Goal: Information Seeking & Learning: Learn about a topic

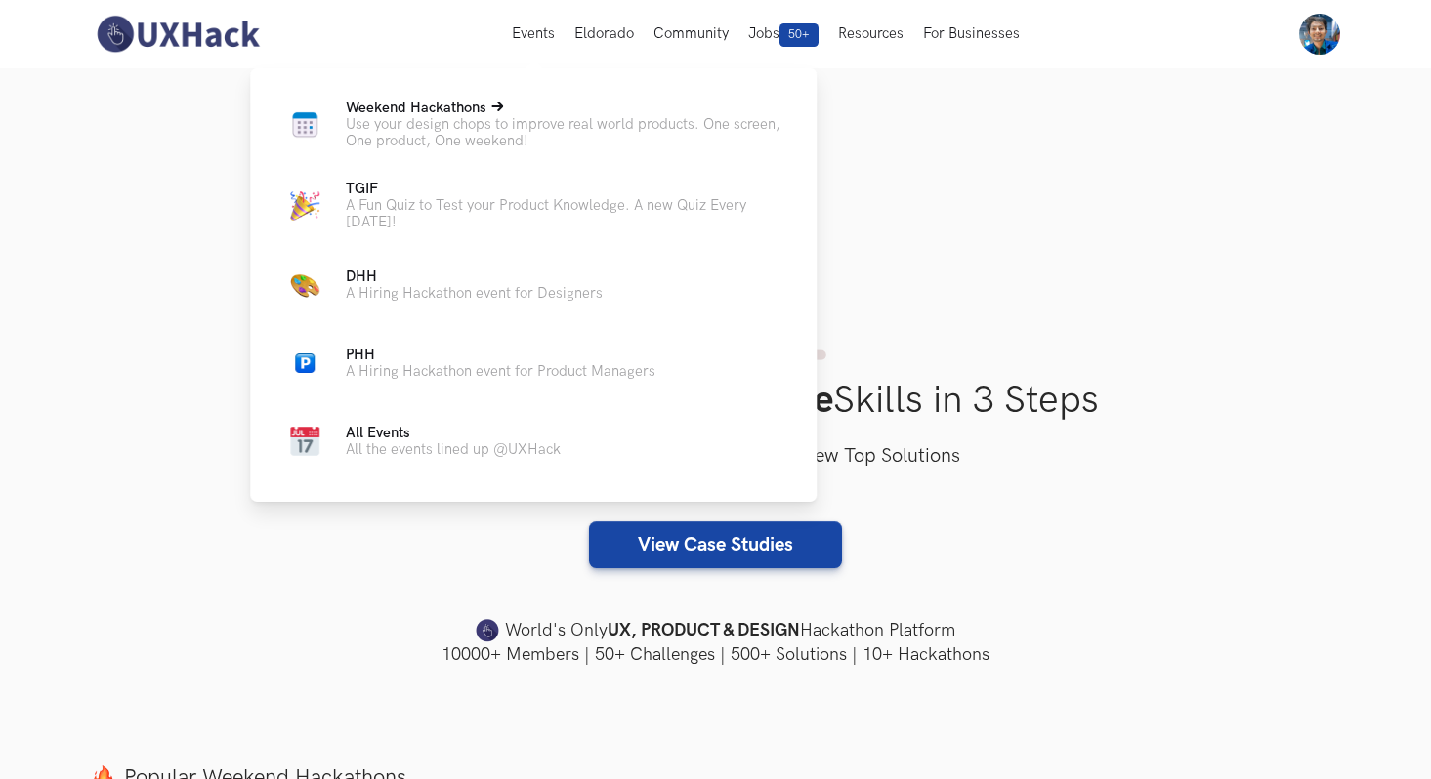
click at [489, 113] on p "Weekend Hackathons Live" at bounding box center [565, 108] width 439 height 17
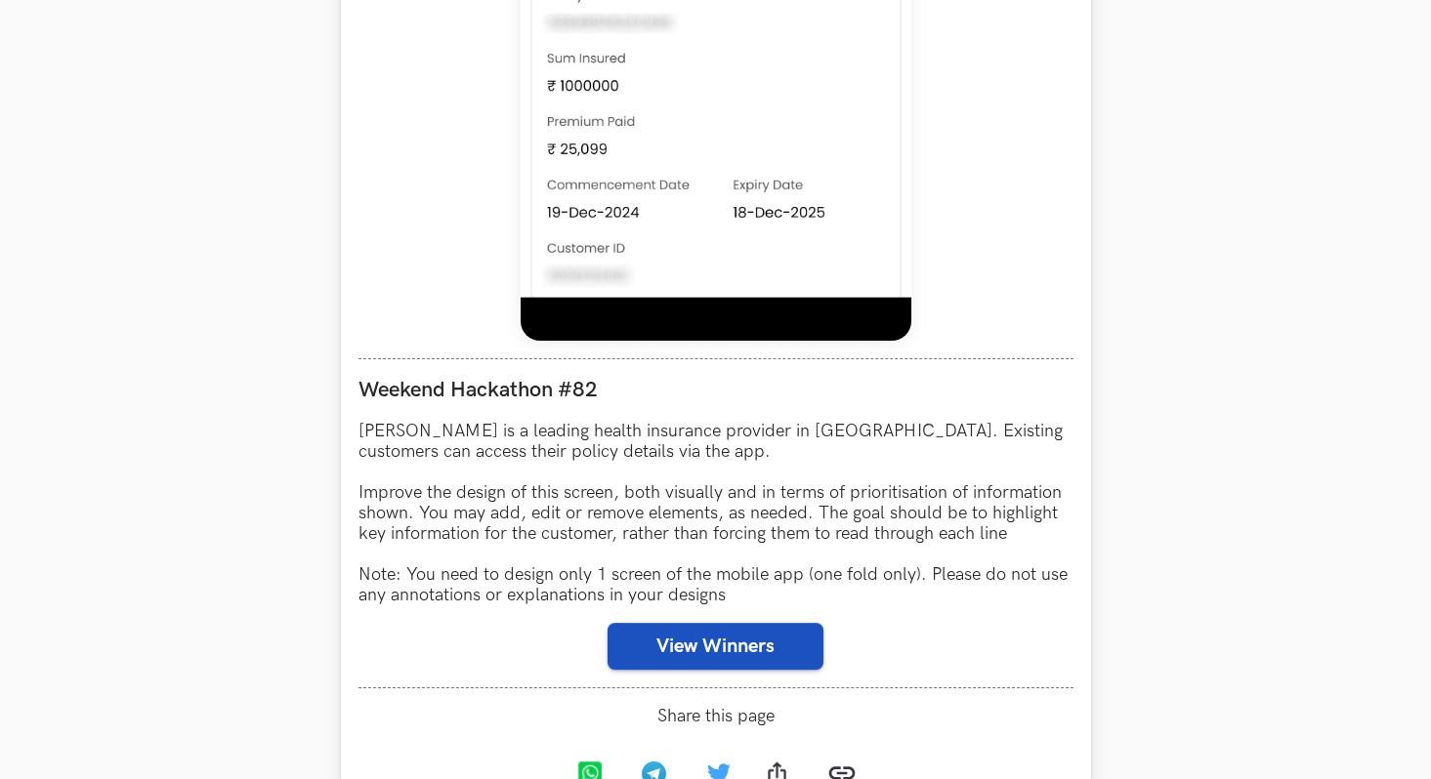
scroll to position [1487, 0]
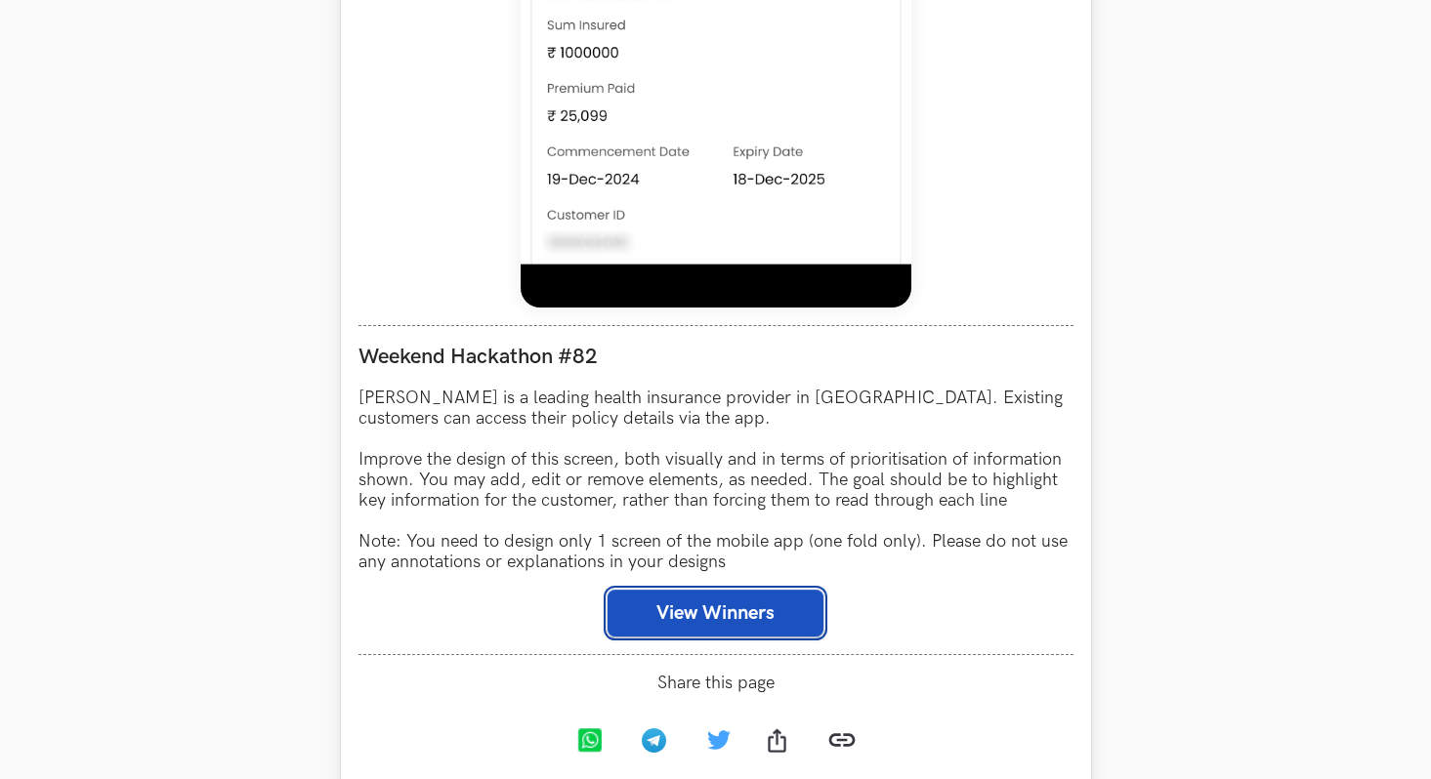
click at [655, 603] on button "View Winners" at bounding box center [715, 613] width 216 height 47
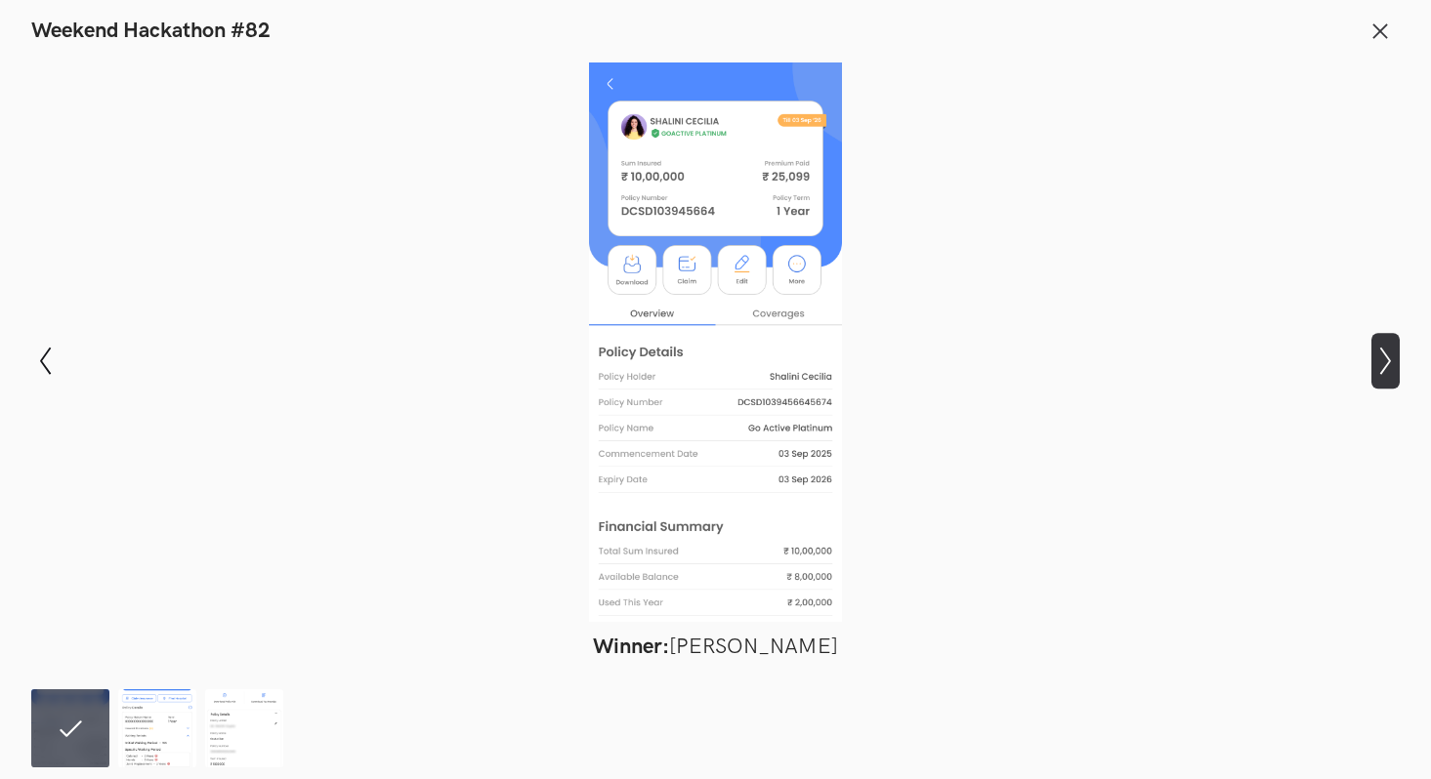
click at [1391, 367] on icon "Show next slide" at bounding box center [1385, 361] width 28 height 28
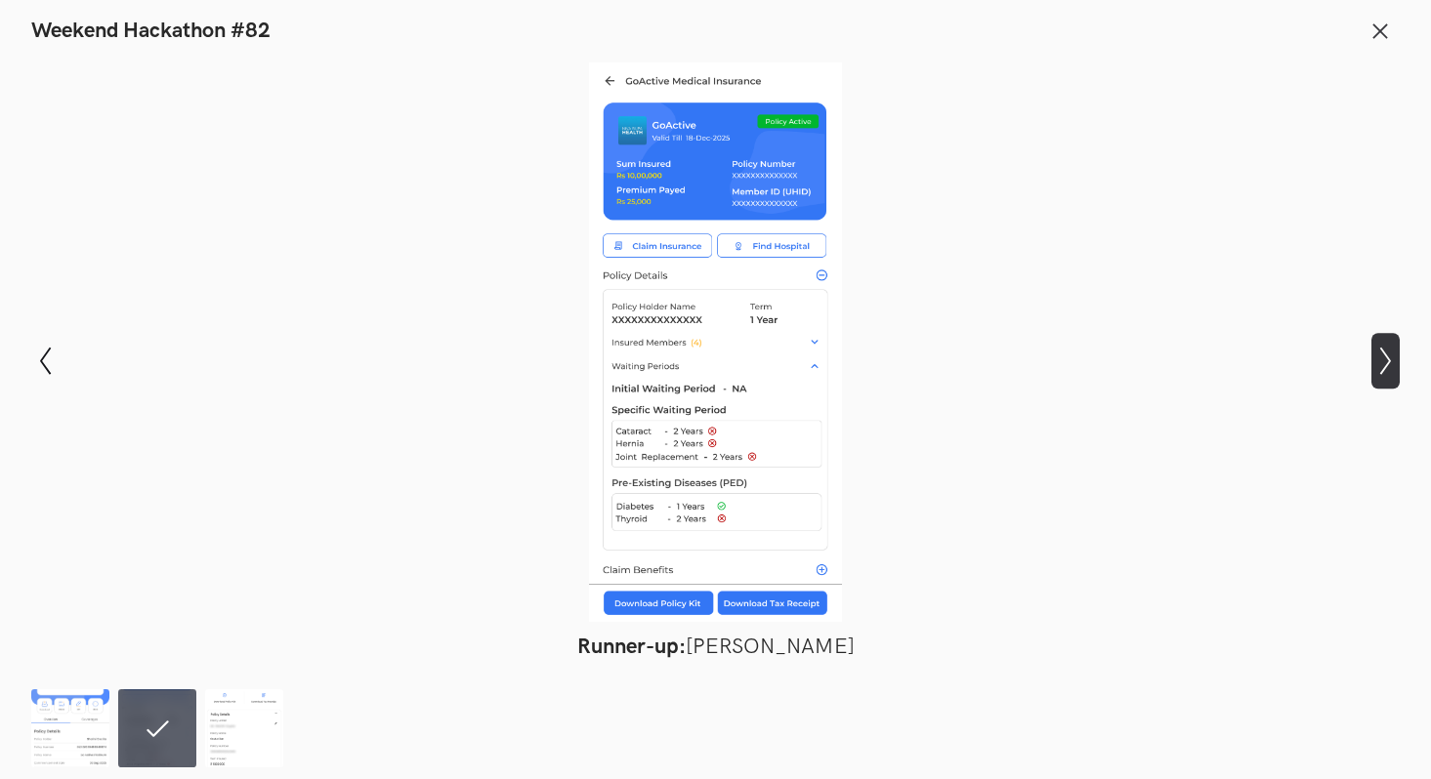
click at [1391, 367] on icon "Show next slide" at bounding box center [1385, 361] width 28 height 28
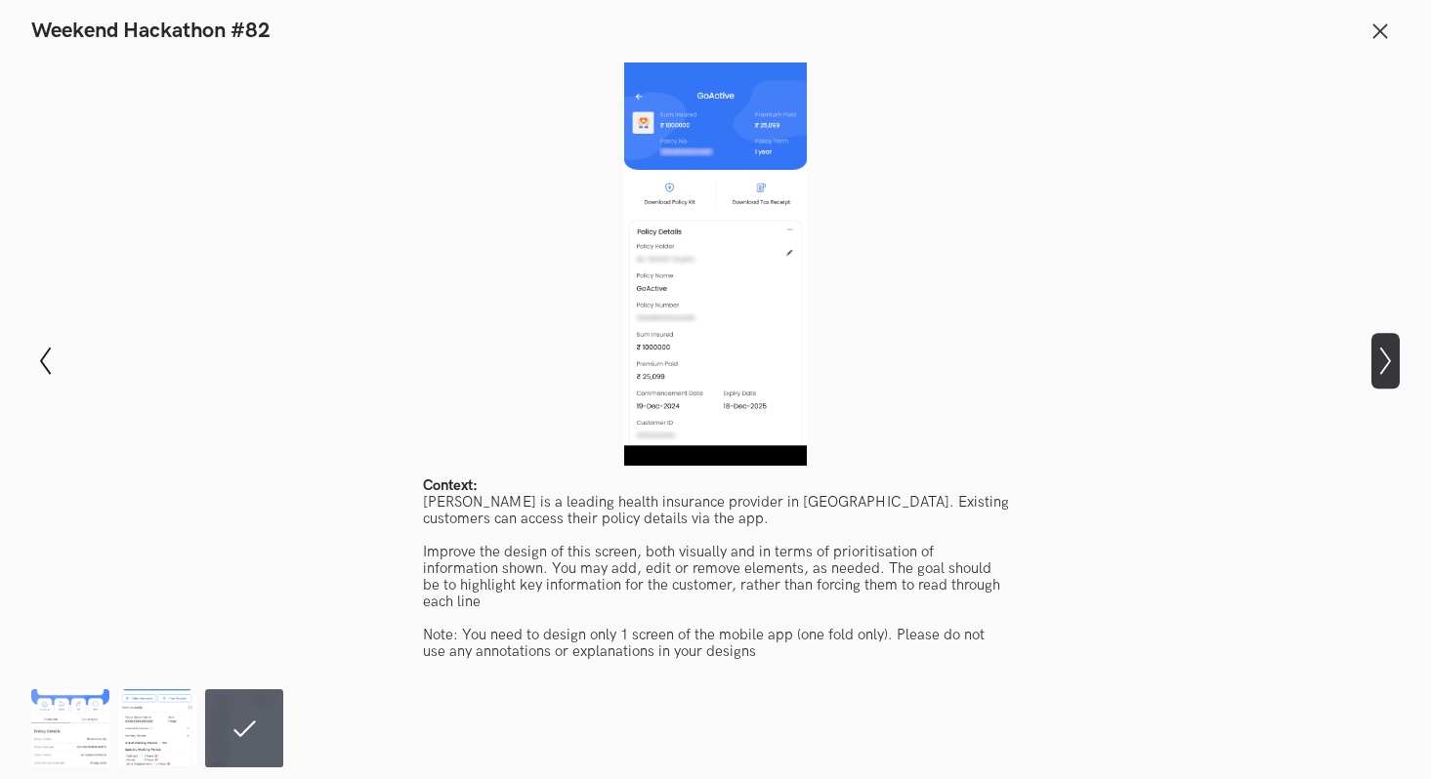
click at [1391, 367] on icon "Show next slide" at bounding box center [1385, 361] width 28 height 28
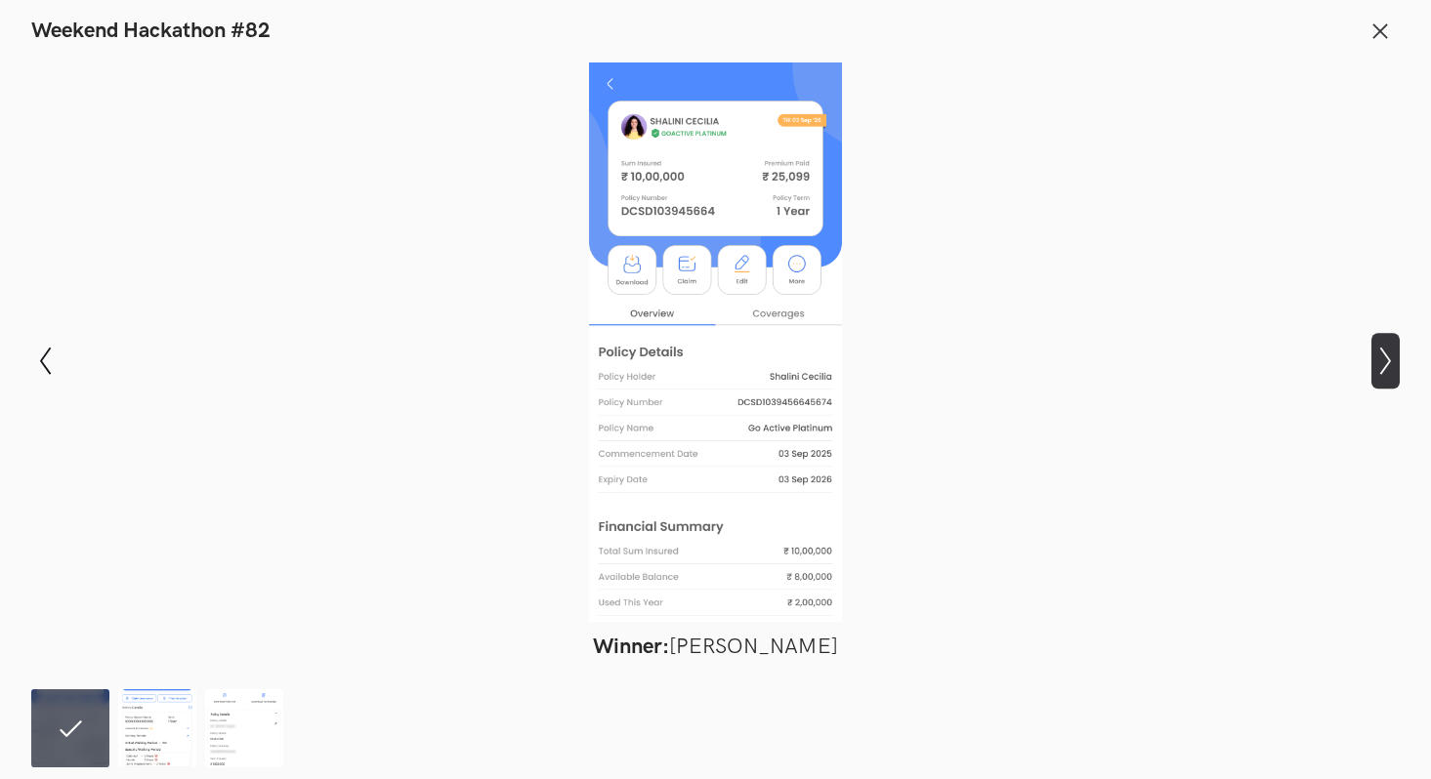
click at [1391, 367] on icon "Show next slide" at bounding box center [1385, 361] width 28 height 28
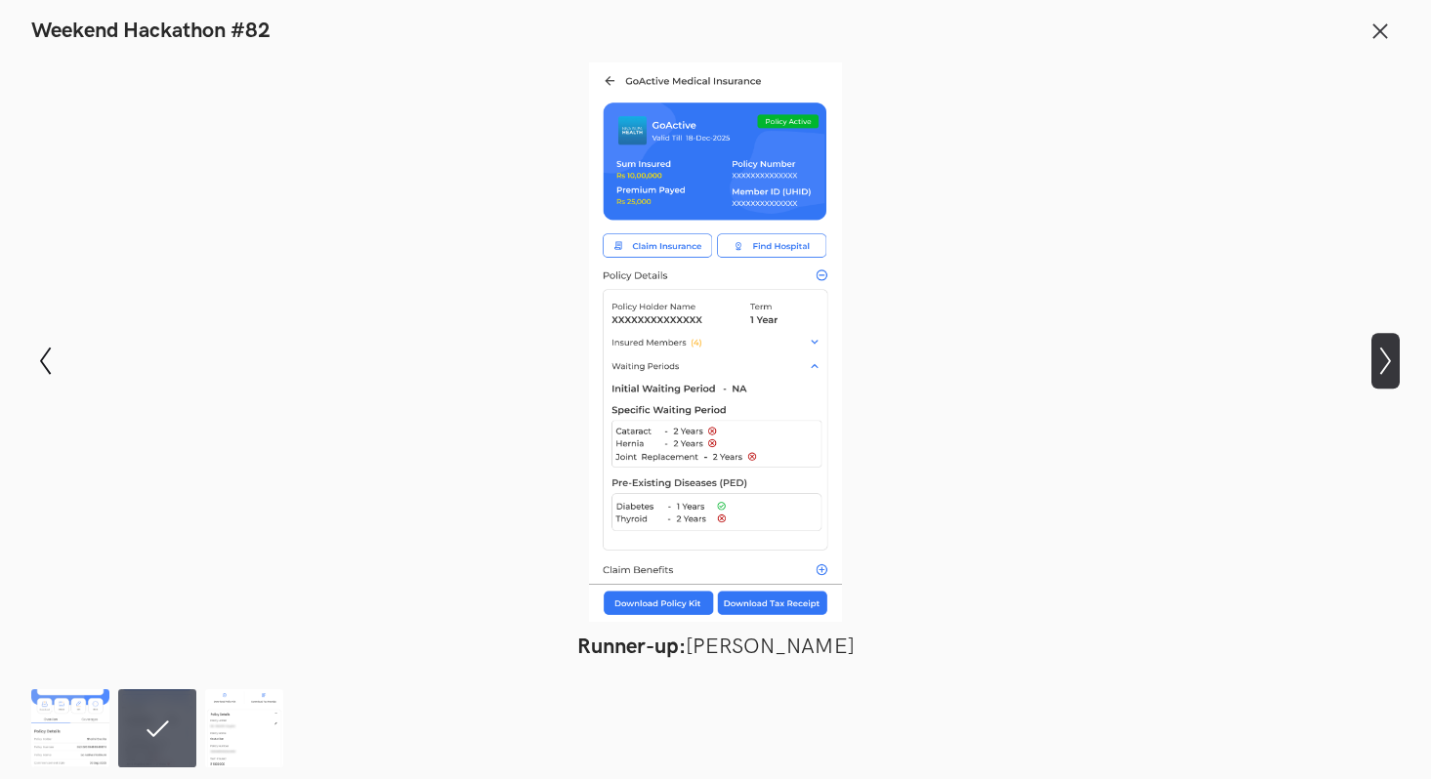
click at [1391, 367] on icon "Show next slide" at bounding box center [1385, 361] width 28 height 28
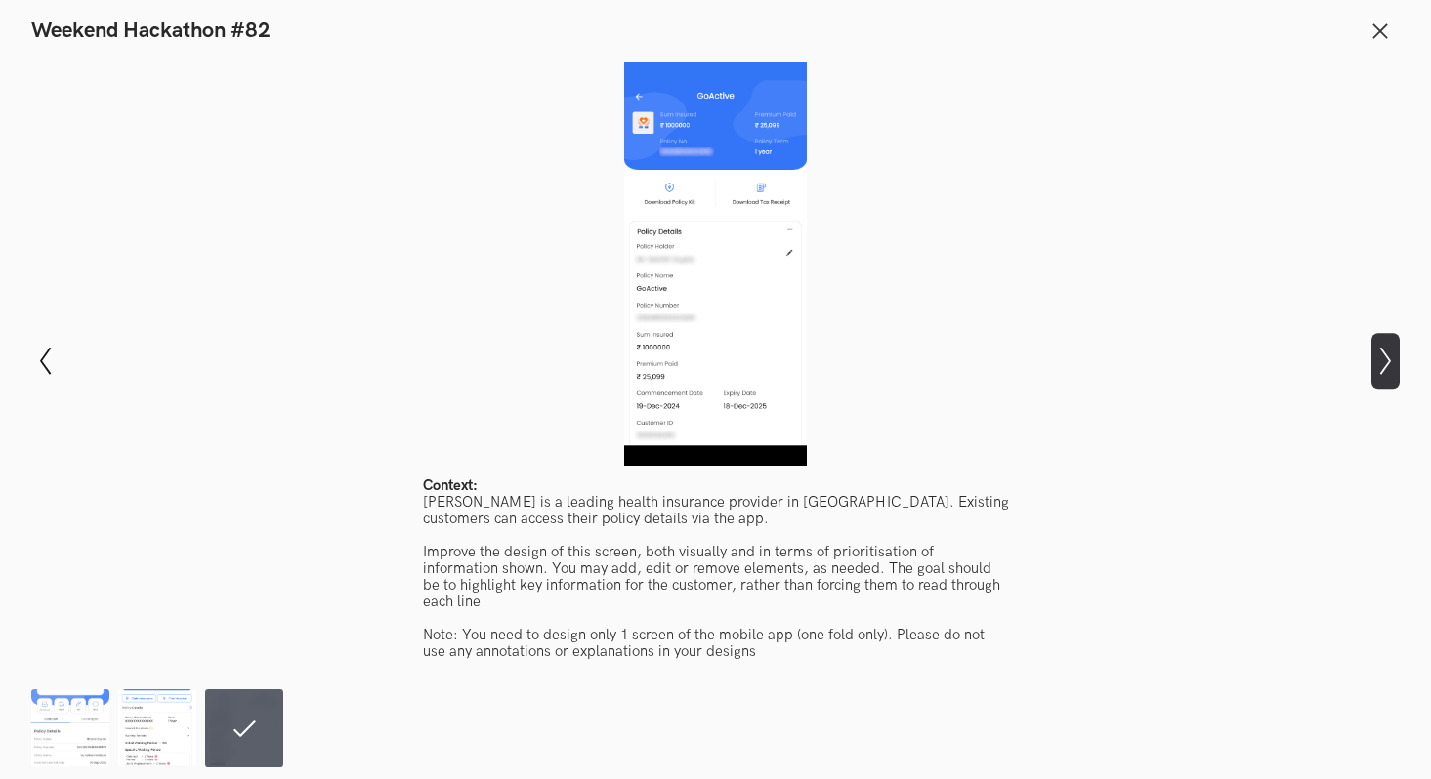
click at [1391, 367] on icon "Show next slide" at bounding box center [1385, 361] width 28 height 28
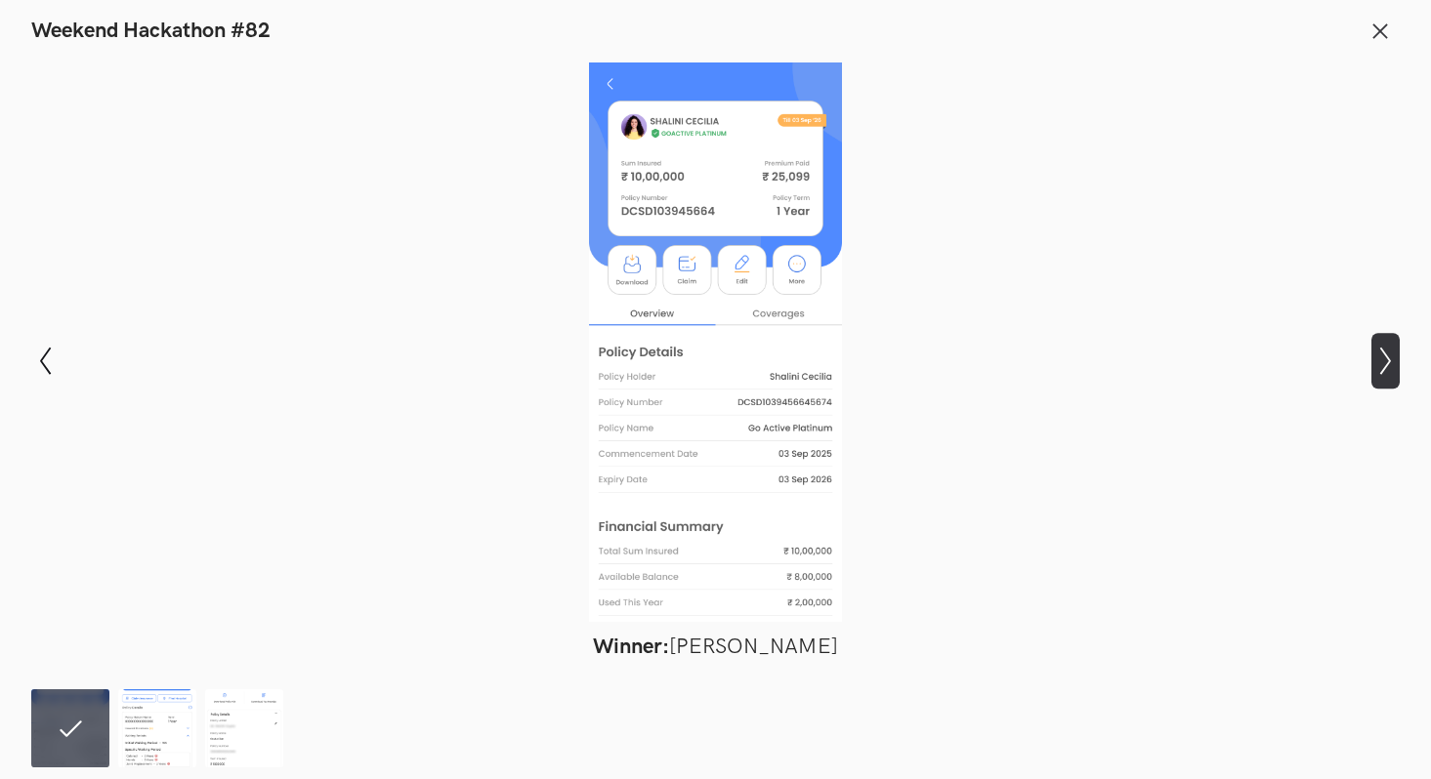
click at [1383, 364] on icon "Show next slide" at bounding box center [1385, 361] width 28 height 28
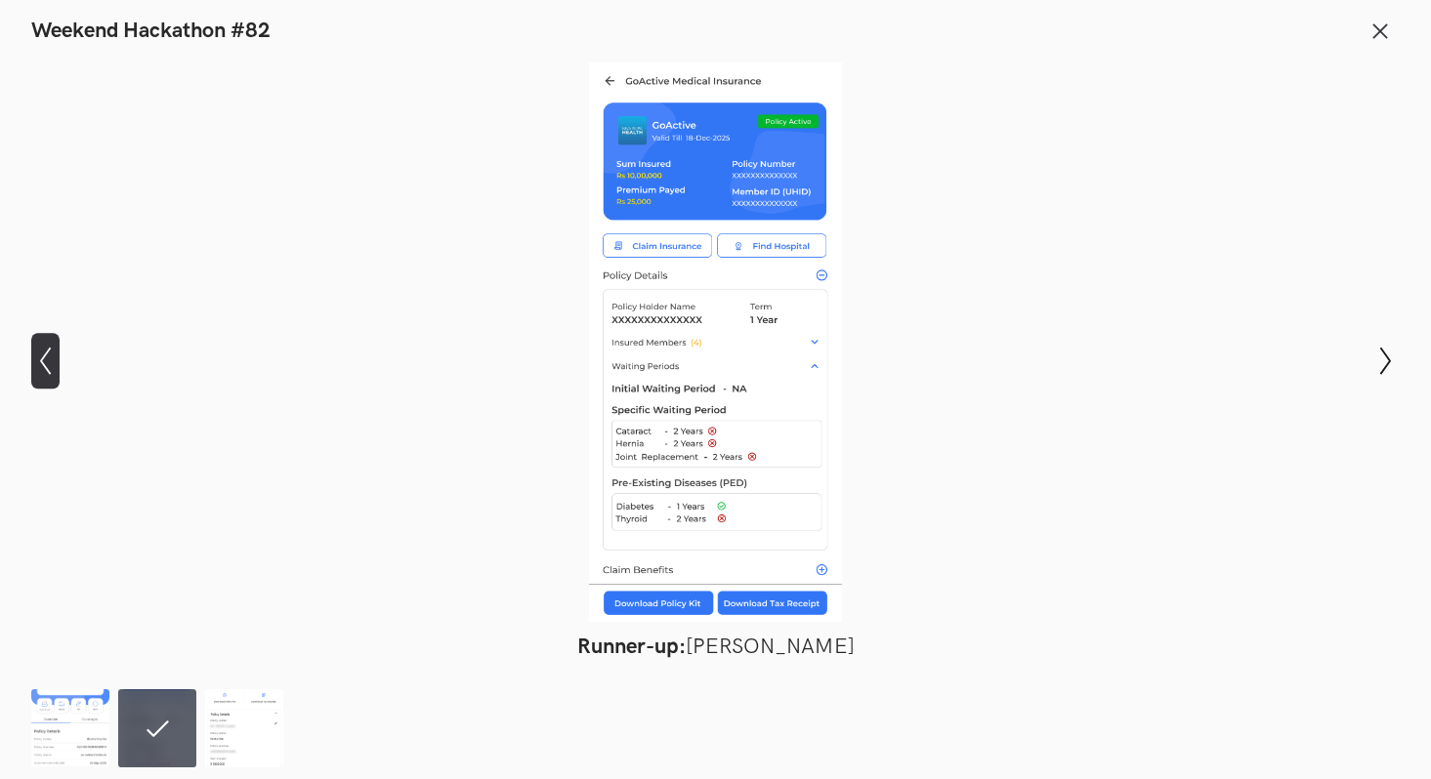
click at [46, 365] on icon "Show previous slide" at bounding box center [45, 361] width 28 height 28
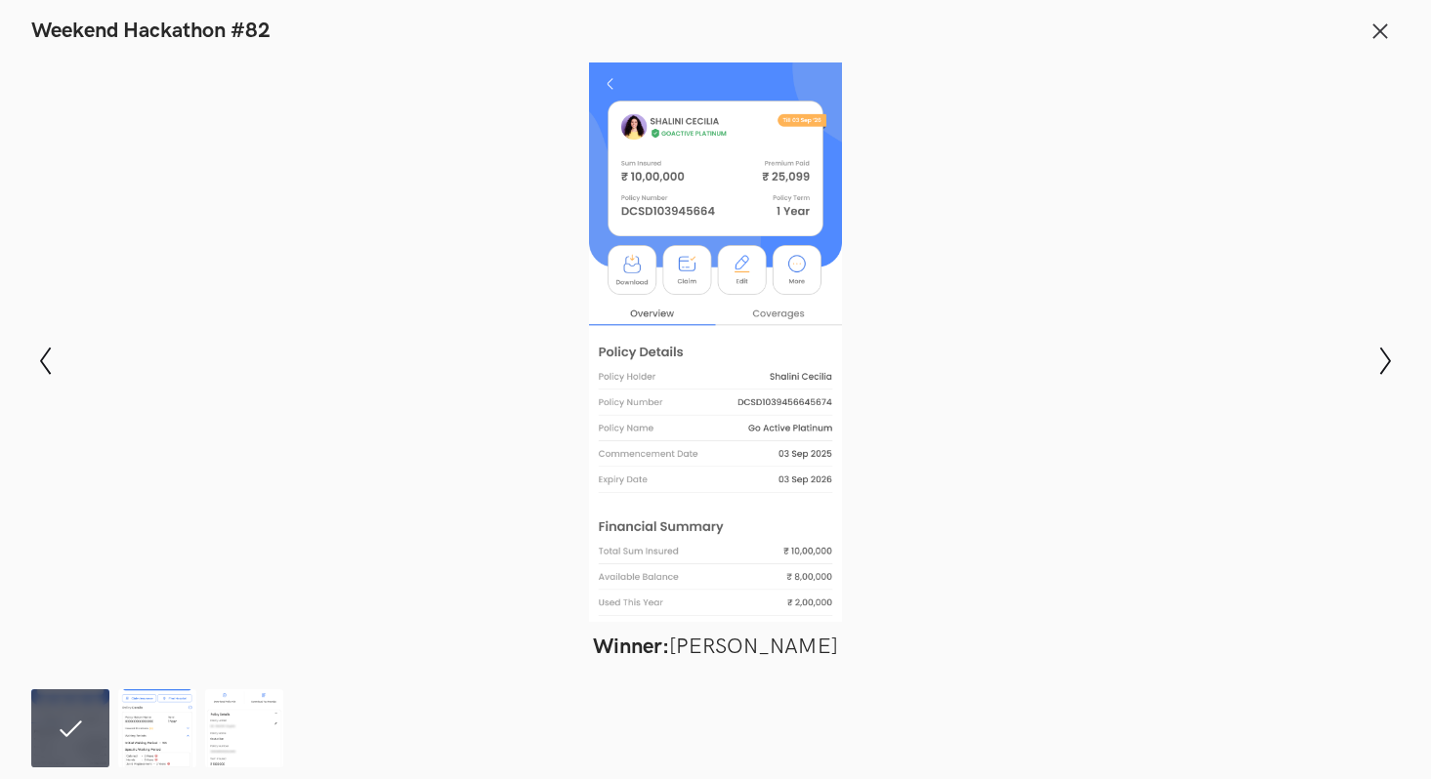
drag, startPoint x: 828, startPoint y: 645, endPoint x: 726, endPoint y: 643, distance: 102.6
click at [726, 643] on figure "Winner: Amruth Kiran" at bounding box center [715, 362] width 1288 height 598
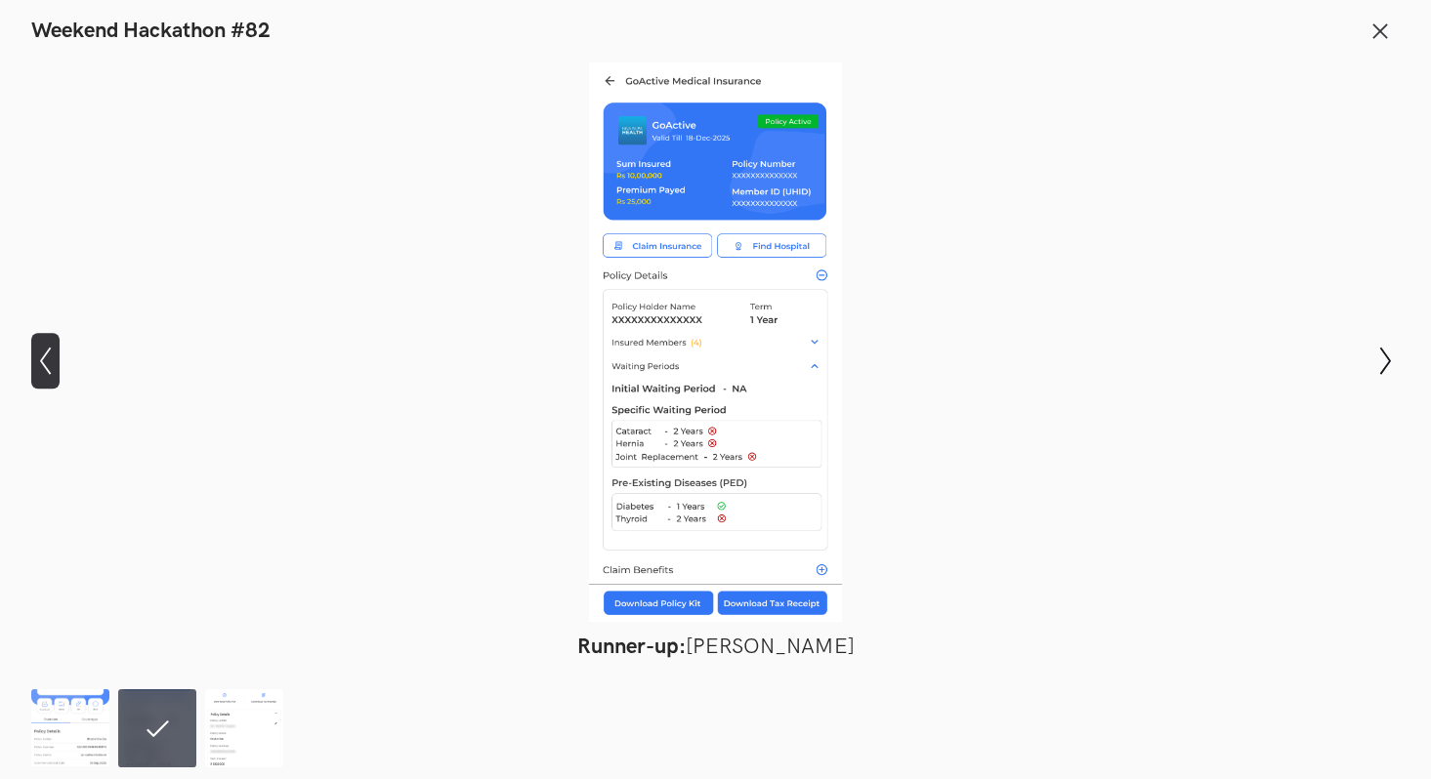
click at [51, 366] on icon "Show previous slide" at bounding box center [45, 361] width 28 height 28
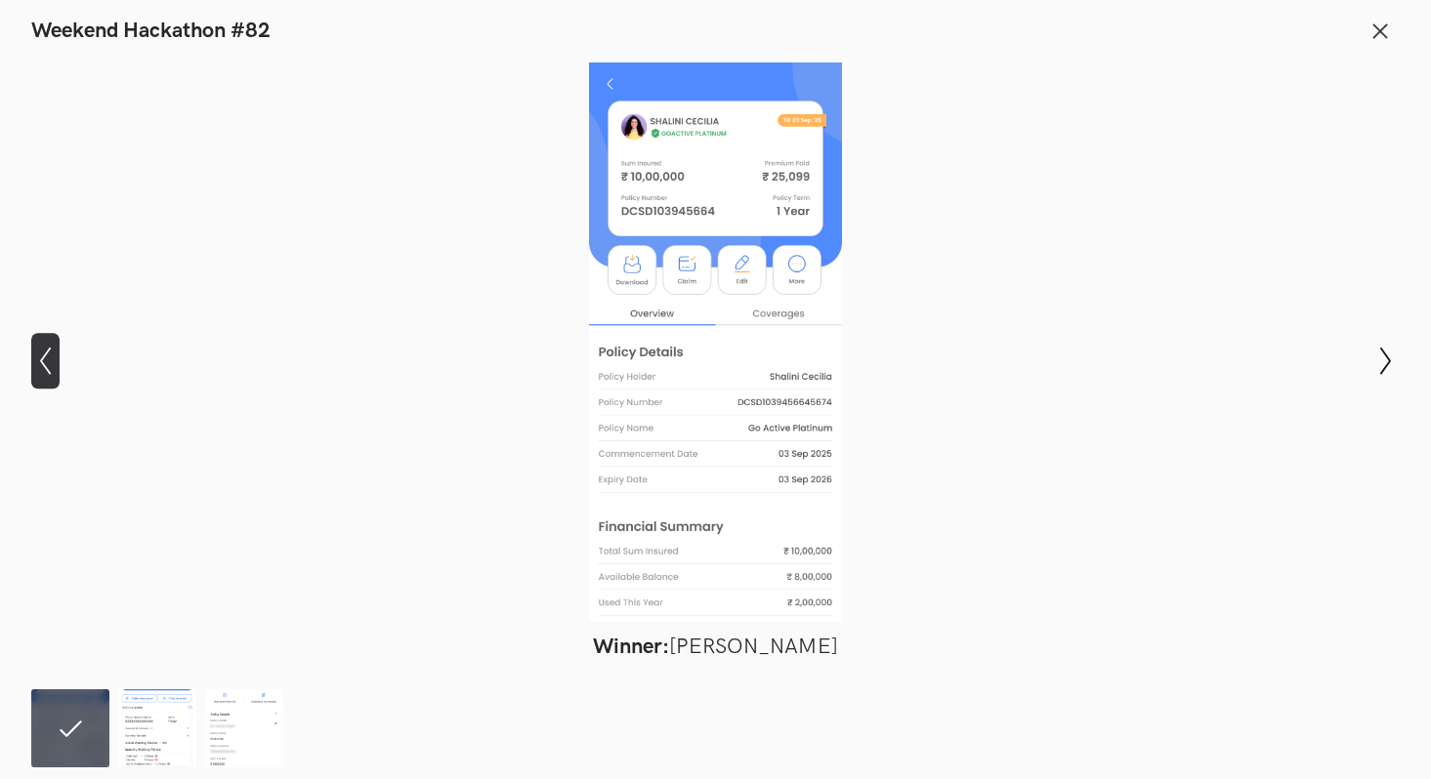
click at [51, 366] on icon "Show previous slide" at bounding box center [45, 361] width 28 height 28
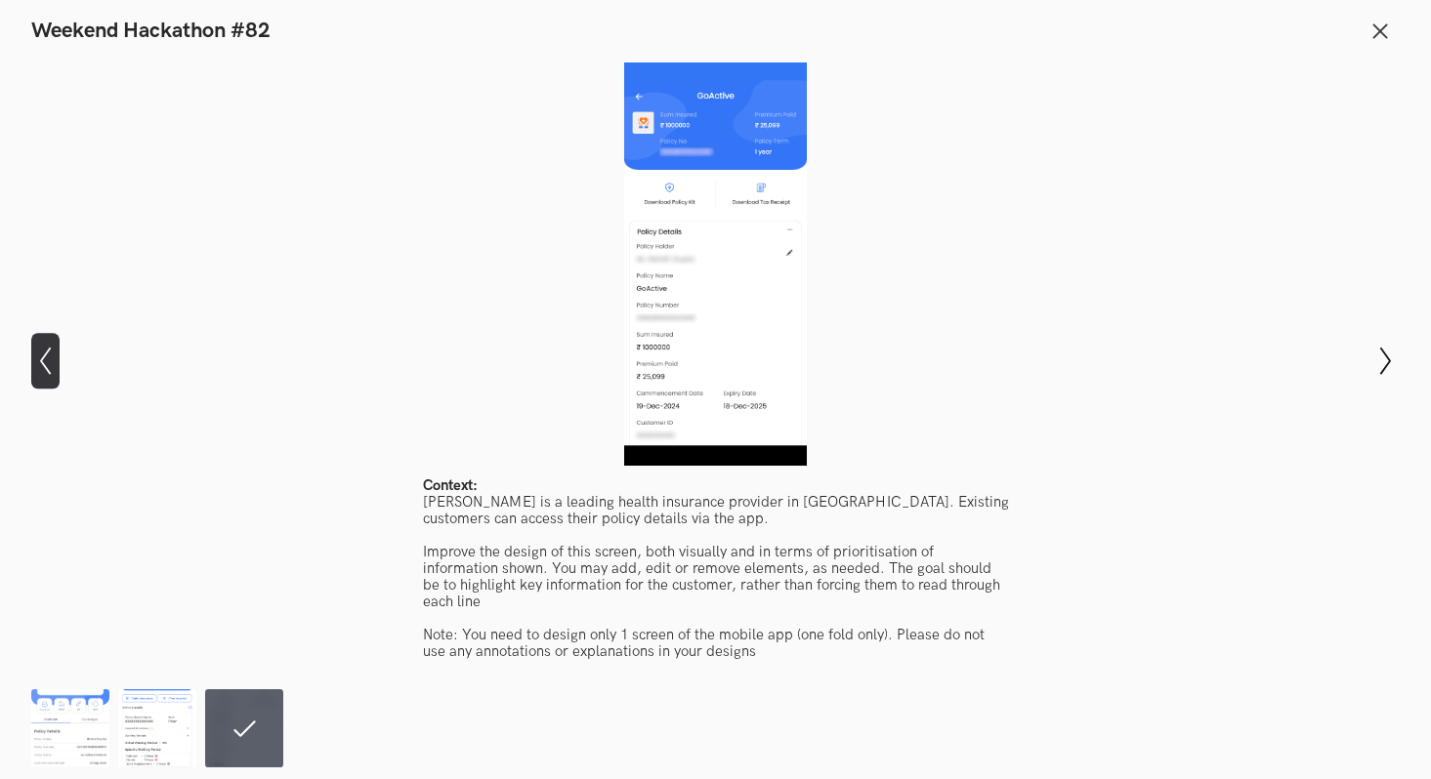
click at [51, 366] on icon "Show previous slide" at bounding box center [45, 361] width 28 height 28
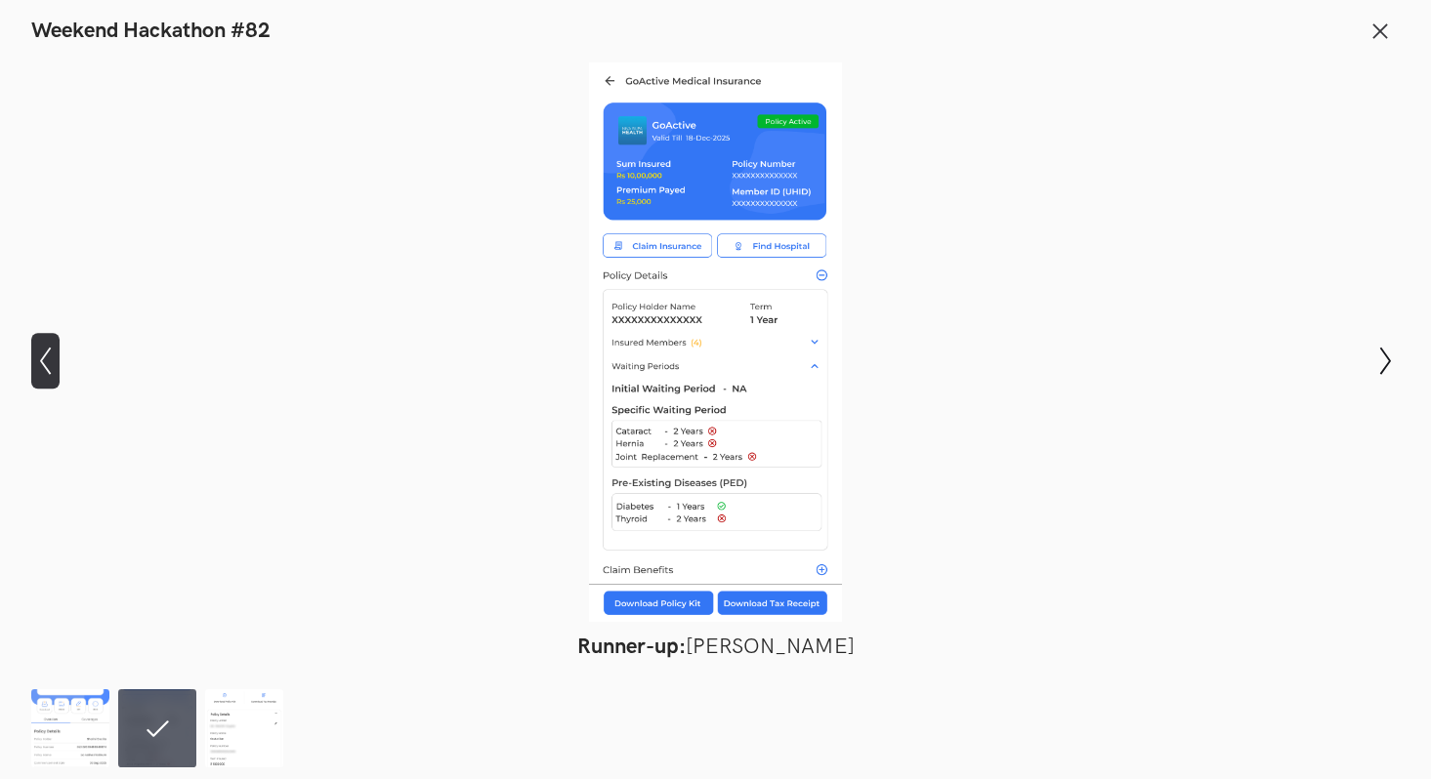
click at [51, 366] on icon "Show previous slide" at bounding box center [45, 361] width 28 height 28
